Goal: Information Seeking & Learning: Learn about a topic

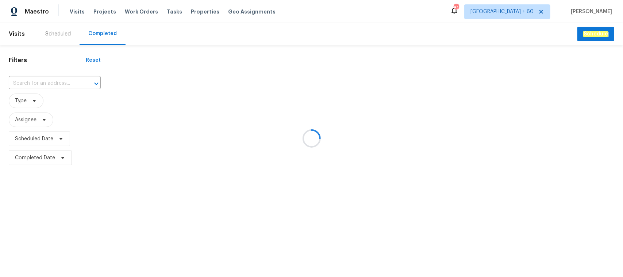
click at [49, 84] on div at bounding box center [311, 138] width 623 height 277
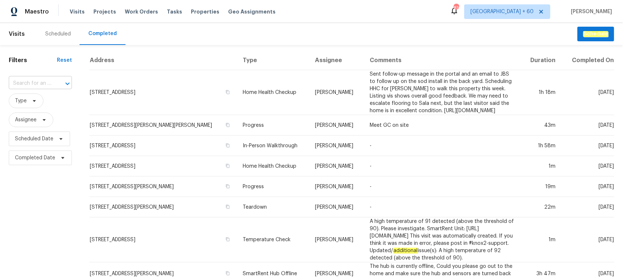
click at [39, 78] on input "text" at bounding box center [30, 83] width 43 height 11
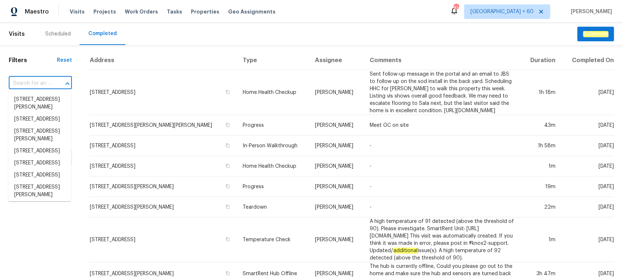
paste input "[STREET_ADDRESS]"
type input "[STREET_ADDRESS]"
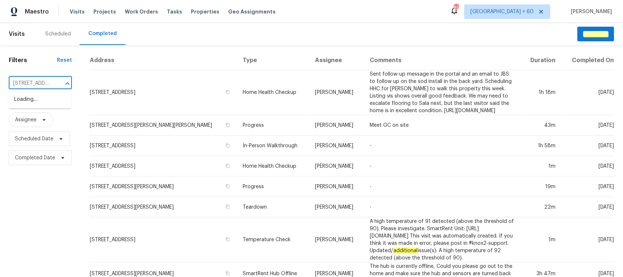
scroll to position [0, 88]
click at [42, 105] on li "[STREET_ADDRESS]" at bounding box center [39, 99] width 62 height 12
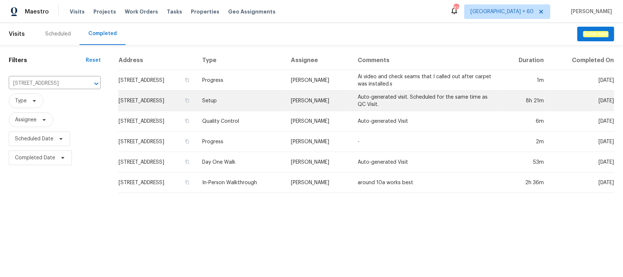
click at [278, 101] on td "Setup" at bounding box center [240, 100] width 89 height 20
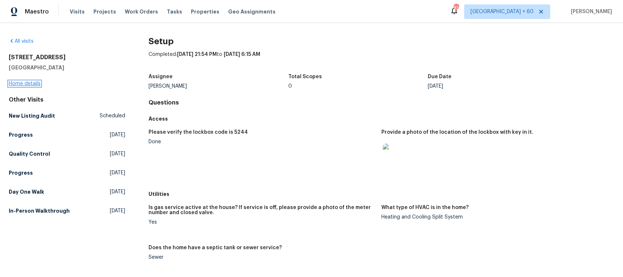
click at [16, 81] on link "Home details" at bounding box center [25, 83] width 32 height 5
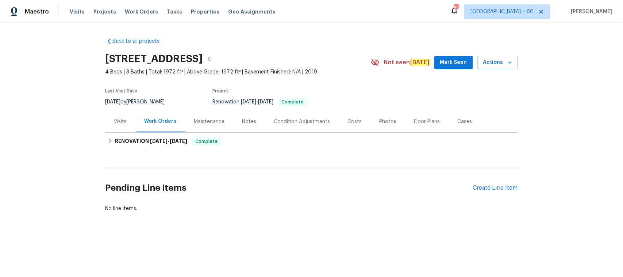
click at [379, 117] on div "Photos" at bounding box center [388, 122] width 35 height 22
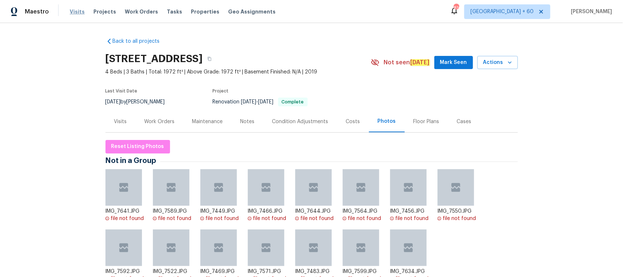
click at [78, 8] on span "Visits" at bounding box center [77, 11] width 15 height 7
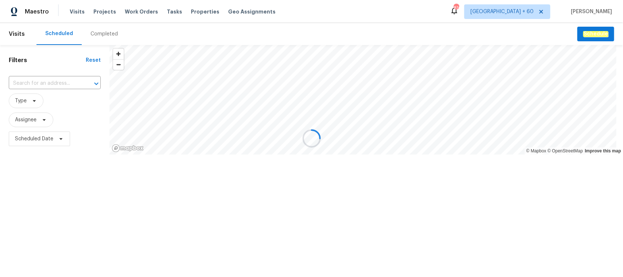
click at [103, 33] on div at bounding box center [311, 138] width 623 height 277
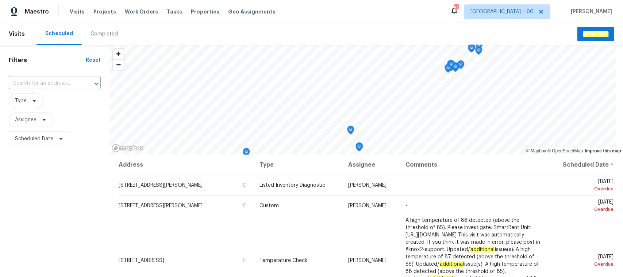
click at [103, 33] on div "Completed" at bounding box center [103, 33] width 27 height 7
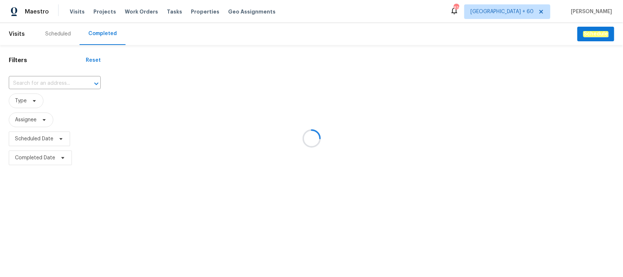
click at [41, 82] on div at bounding box center [311, 138] width 623 height 277
click at [36, 82] on div at bounding box center [311, 138] width 623 height 277
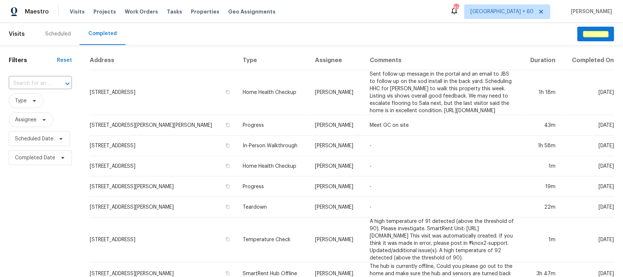
click at [36, 82] on input "text" at bounding box center [30, 83] width 43 height 11
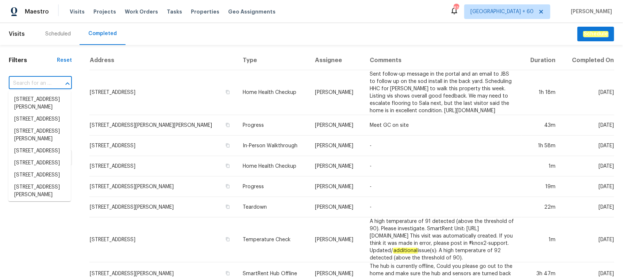
paste input "[STREET_ADDRESS]"
type input "[STREET_ADDRESS]"
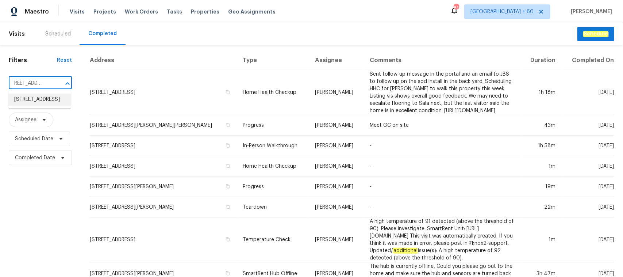
click at [37, 101] on li "[STREET_ADDRESS]" at bounding box center [39, 99] width 62 height 12
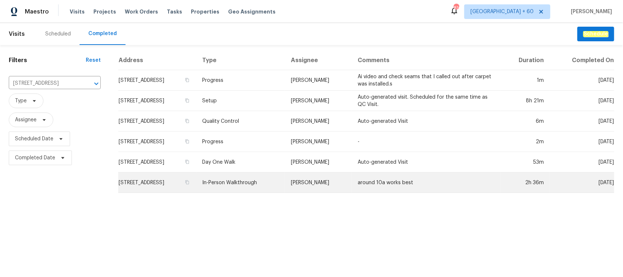
click at [285, 181] on td "In-Person Walkthrough" at bounding box center [240, 182] width 89 height 20
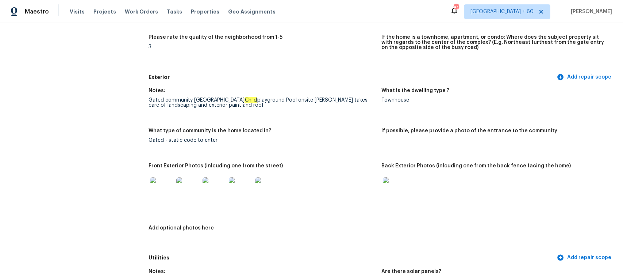
scroll to position [228, 0]
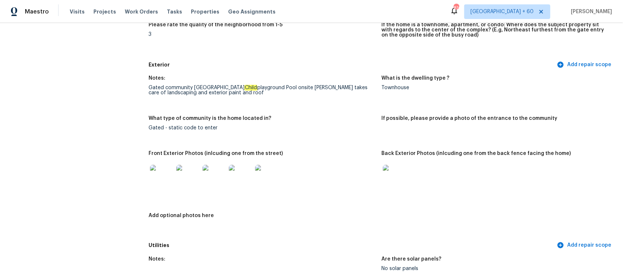
click at [158, 175] on img at bounding box center [161, 176] width 23 height 23
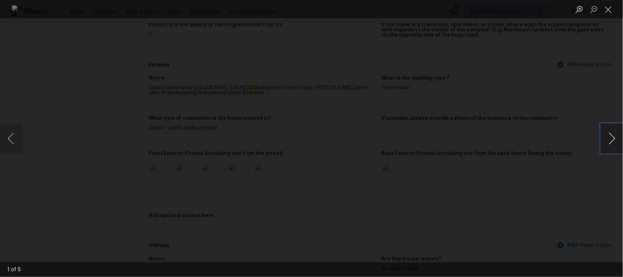
click at [610, 137] on button "Next image" at bounding box center [612, 138] width 22 height 29
click at [606, 11] on button "Close lightbox" at bounding box center [608, 9] width 15 height 13
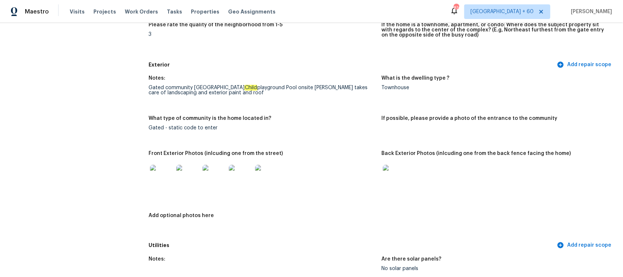
click at [385, 181] on img at bounding box center [394, 176] width 23 height 23
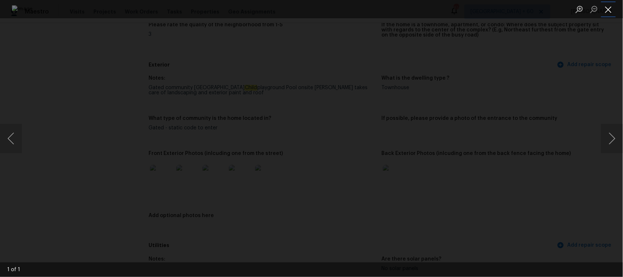
click at [610, 13] on button "Close lightbox" at bounding box center [608, 9] width 15 height 13
